Goal: Find specific page/section: Find specific page/section

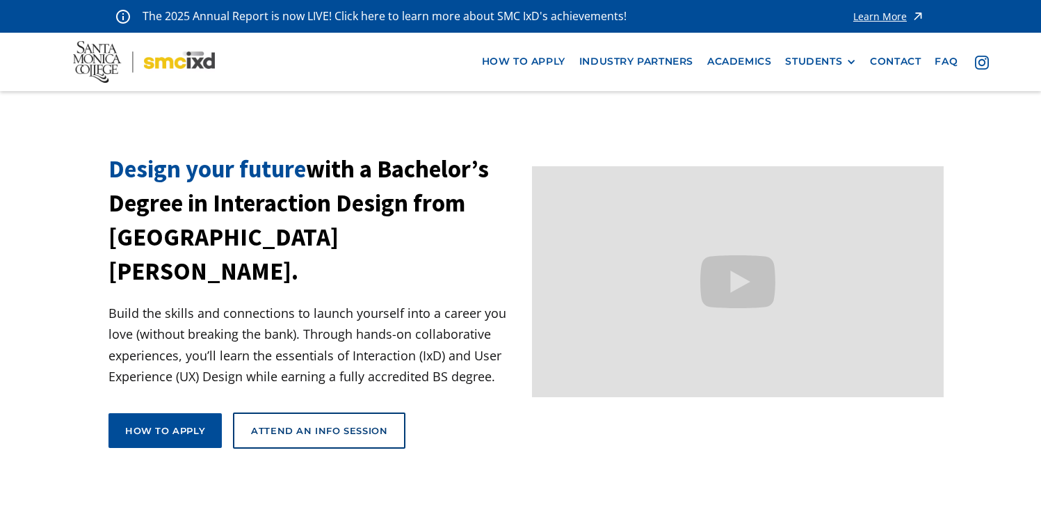
click at [814, 75] on nav "how to apply industry partners Academics STUDENTS PROspective Students GRAD SHO…" at bounding box center [520, 62] width 1041 height 58
click at [821, 67] on div "STUDENTS" at bounding box center [813, 62] width 57 height 12
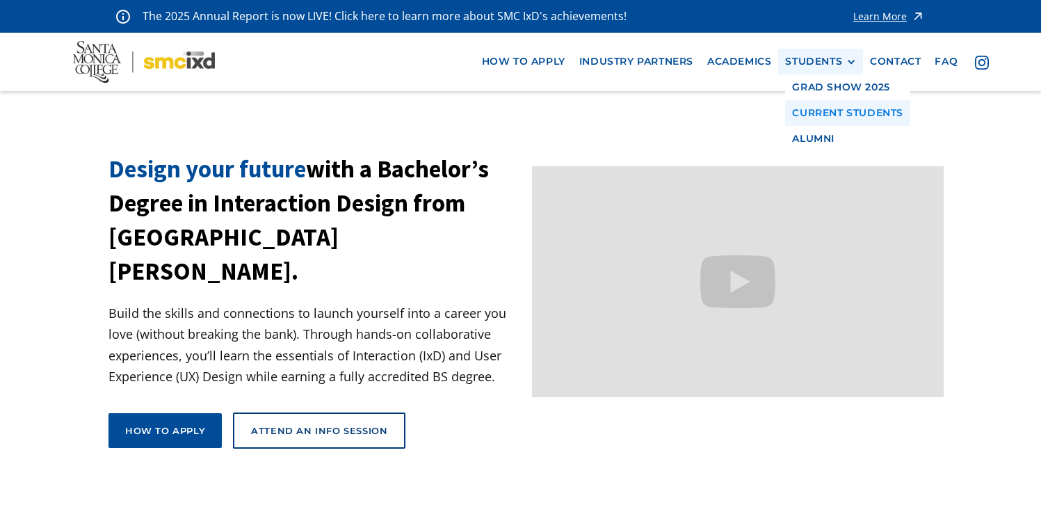
click at [817, 117] on link "Current Students" at bounding box center [847, 113] width 125 height 26
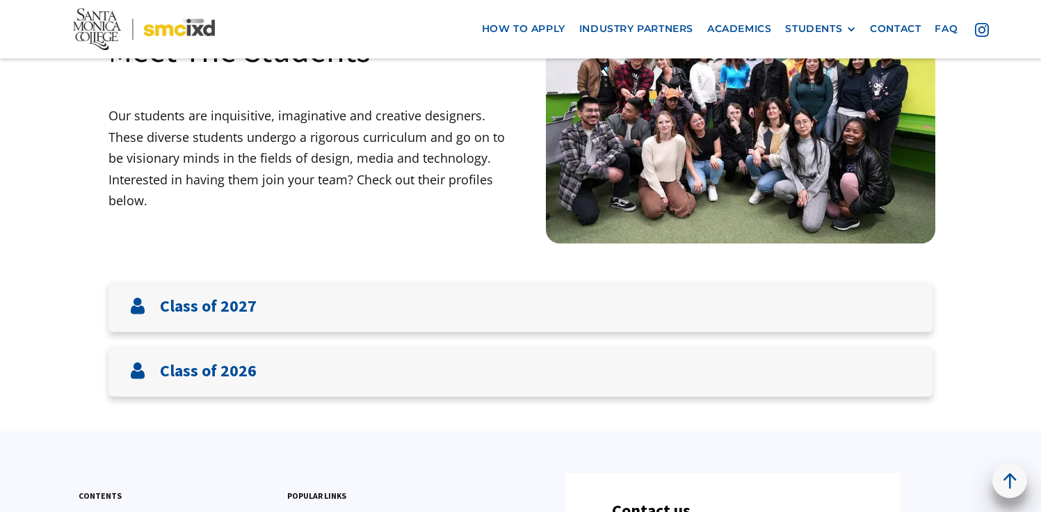
scroll to position [255, 0]
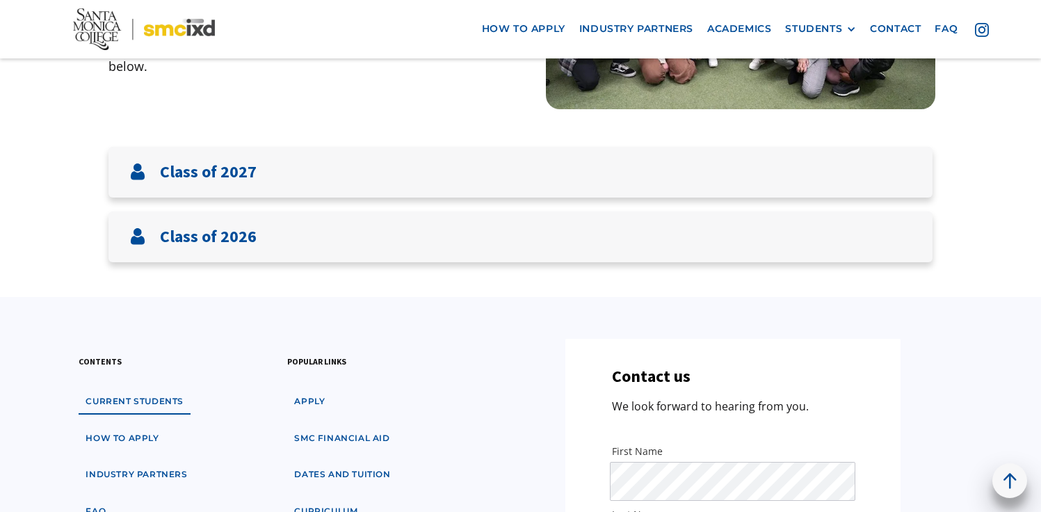
click at [1041, 156] on html "The 2025 Annual Report is now LIVE! Click here to learn more about SMC IxD's ac…" at bounding box center [520, 3] width 1041 height 512
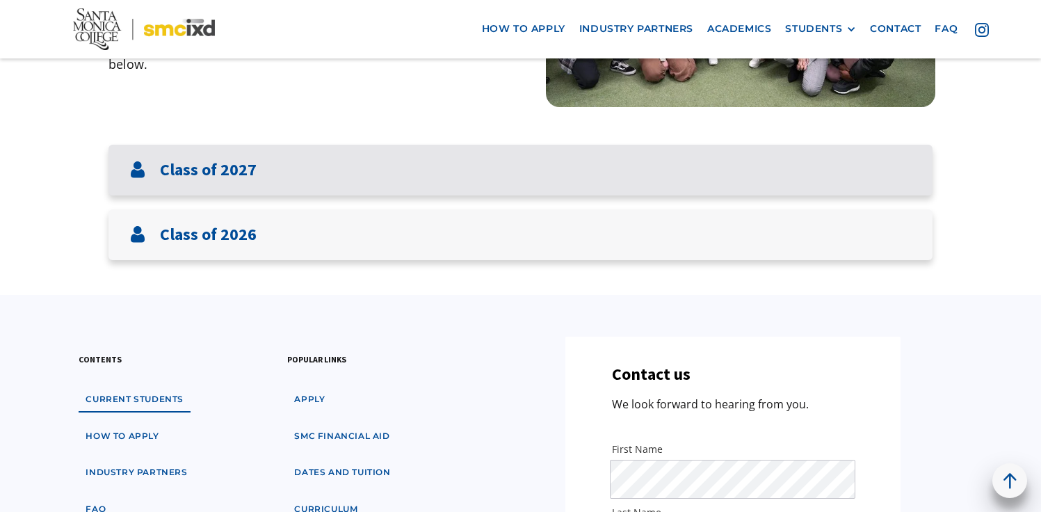
click at [817, 184] on div "Class of 2027" at bounding box center [521, 170] width 824 height 51
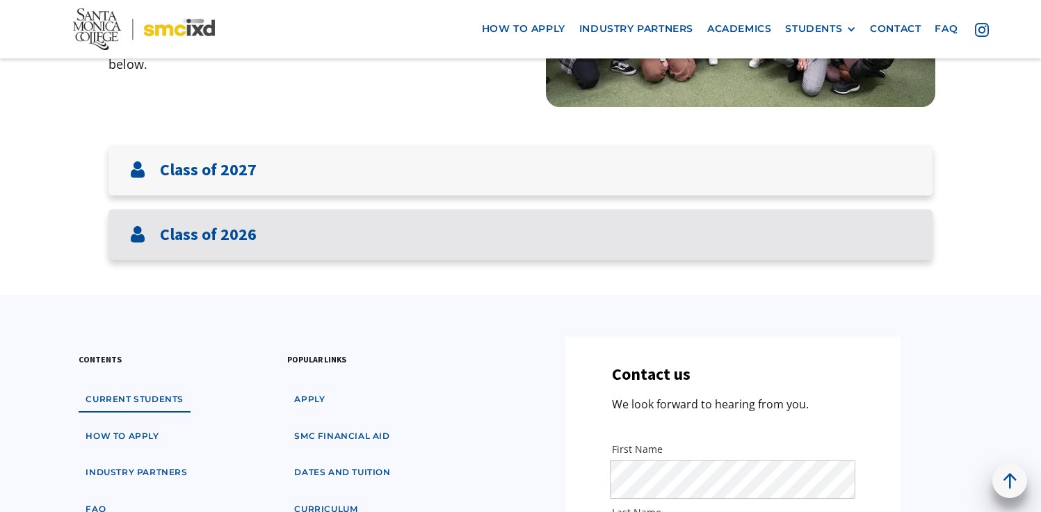
click at [802, 237] on div "Class of 2026" at bounding box center [521, 234] width 824 height 51
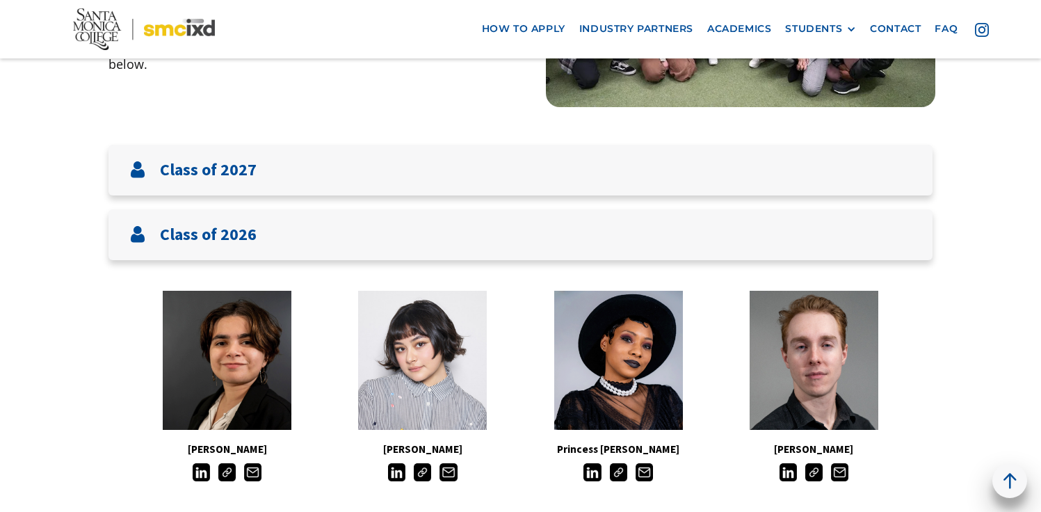
click at [623, 474] on img at bounding box center [618, 471] width 17 height 17
click at [419, 468] on img at bounding box center [422, 471] width 17 height 17
